Goal: Check status: Check status

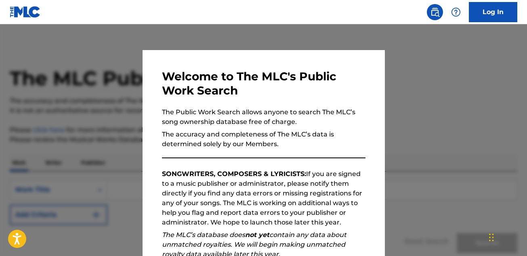
click at [404, 81] on div at bounding box center [263, 152] width 527 height 256
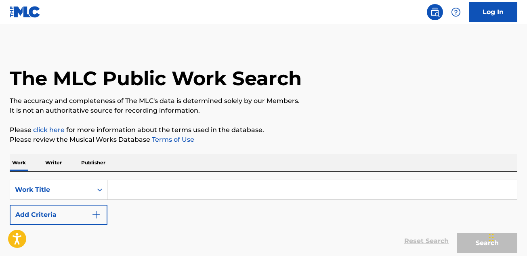
click at [488, 10] on link "Log In" at bounding box center [493, 12] width 48 height 20
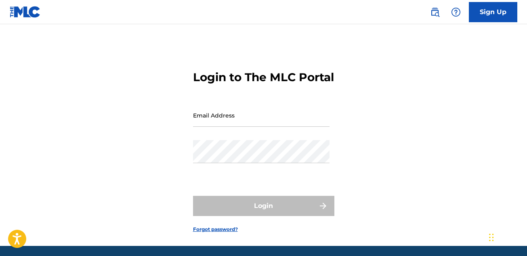
type input "[PERSON_NAME][EMAIL_ADDRESS][DOMAIN_NAME]"
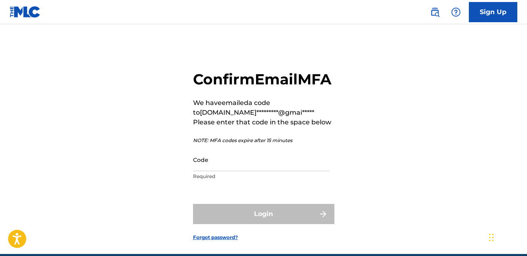
click at [254, 171] on input "Code" at bounding box center [261, 159] width 136 height 23
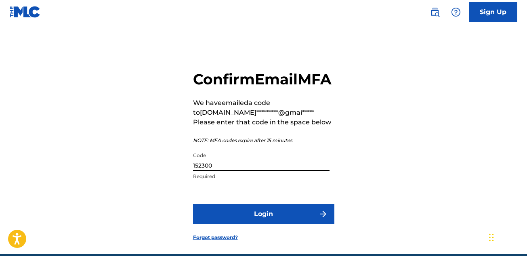
type input "152300"
click at [291, 224] on button "Login" at bounding box center [263, 214] width 141 height 20
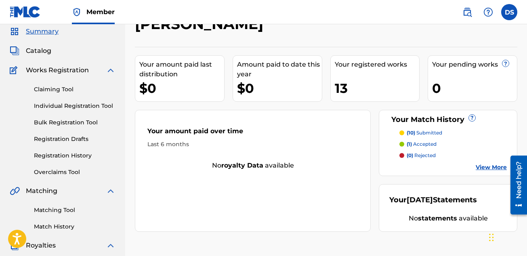
scroll to position [30, 0]
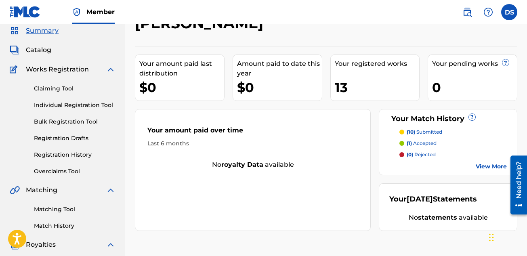
click at [57, 155] on link "Registration History" at bounding box center [75, 155] width 82 height 8
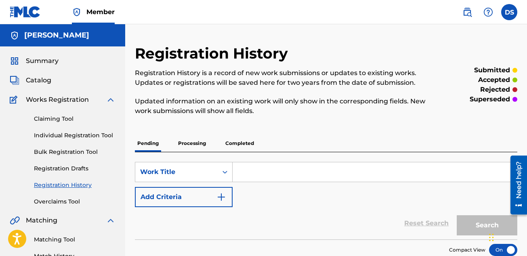
click at [197, 142] on p "Processing" at bounding box center [192, 143] width 33 height 17
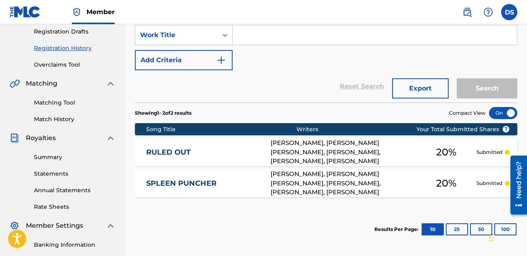
scroll to position [100, 0]
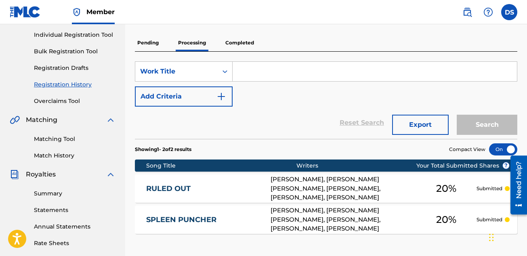
click at [240, 44] on p "Completed" at bounding box center [239, 42] width 33 height 17
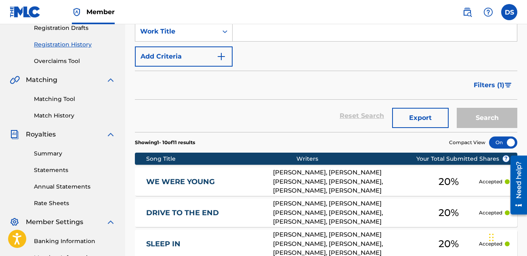
scroll to position [99, 0]
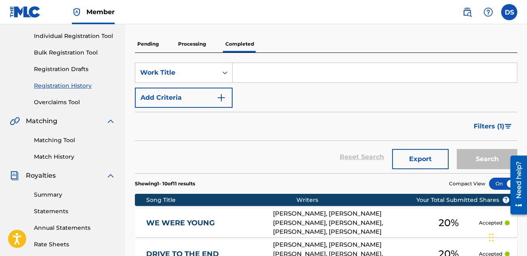
click at [55, 157] on link "Match History" at bounding box center [75, 157] width 82 height 8
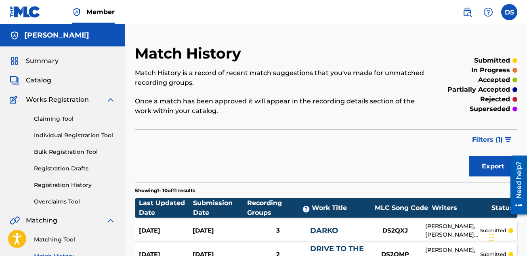
click at [39, 80] on span "Catalog" at bounding box center [38, 80] width 25 height 10
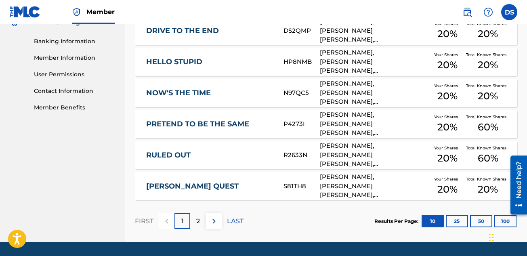
scroll to position [365, 0]
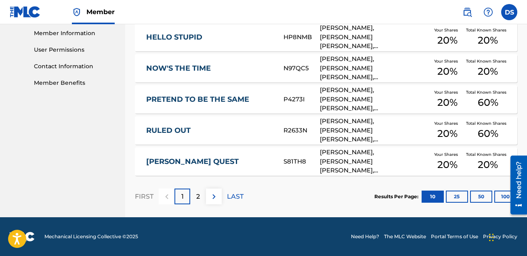
click at [479, 194] on button "50" at bounding box center [481, 196] width 22 height 12
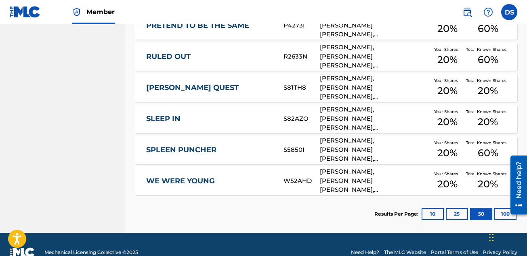
scroll to position [432, 0]
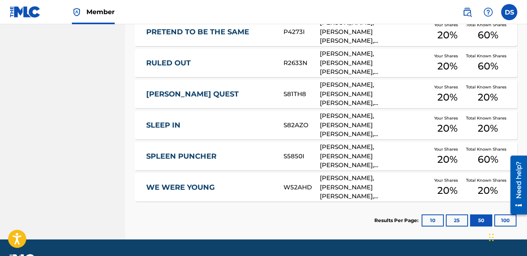
click at [182, 184] on link "WE WERE YOUNG" at bounding box center [209, 187] width 126 height 9
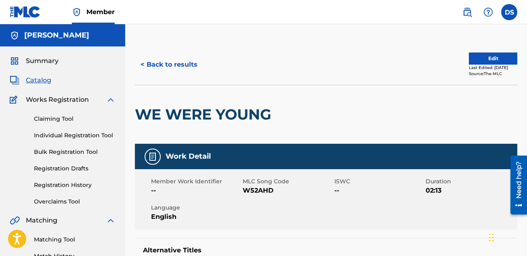
click at [165, 63] on button "< Back to results" at bounding box center [169, 64] width 68 height 20
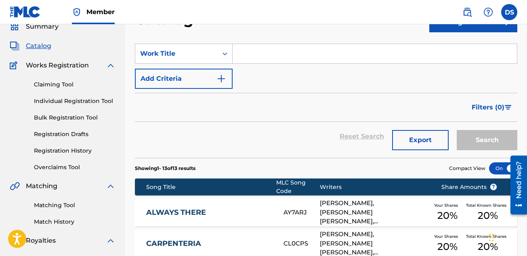
scroll to position [35, 0]
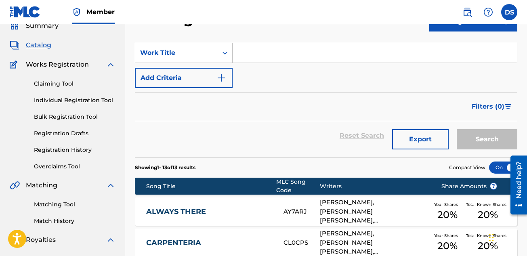
click at [60, 147] on link "Registration History" at bounding box center [75, 150] width 82 height 8
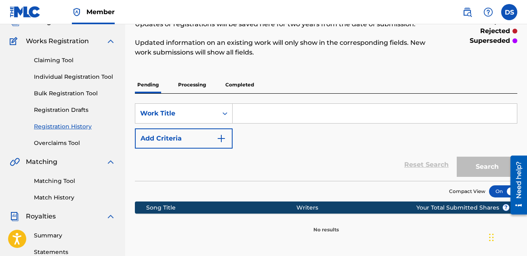
scroll to position [53, 0]
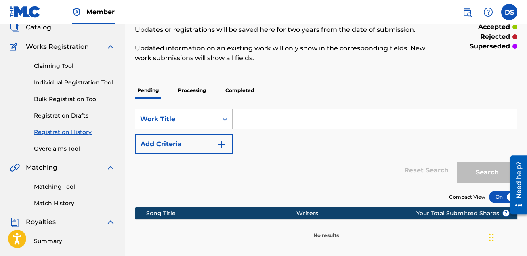
click at [195, 91] on p "Processing" at bounding box center [192, 90] width 33 height 17
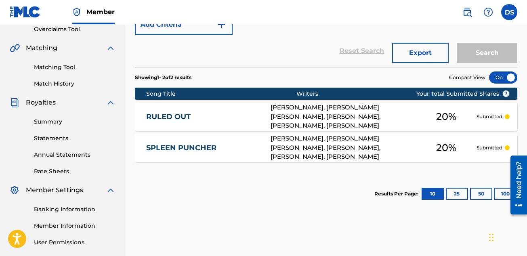
scroll to position [203, 0]
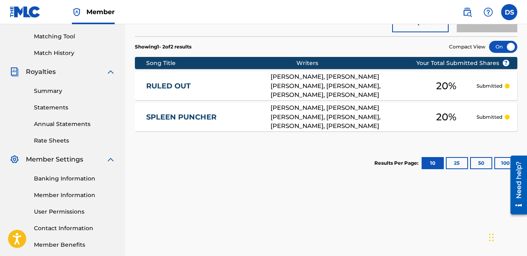
click at [56, 51] on link "Match History" at bounding box center [75, 53] width 82 height 8
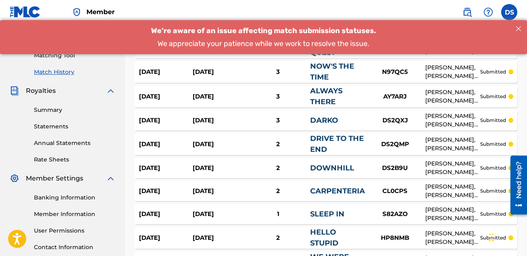
scroll to position [282, 0]
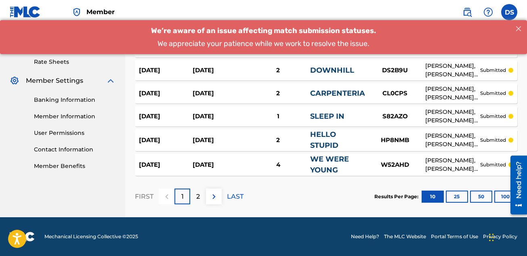
click at [197, 198] on p "2" at bounding box center [198, 197] width 4 height 10
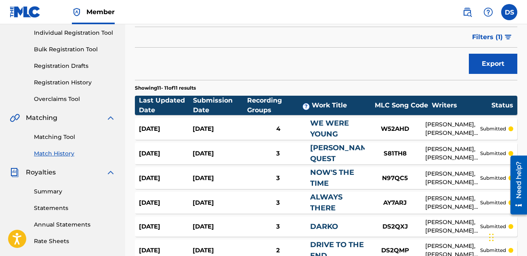
scroll to position [0, 0]
